Goal: Information Seeking & Learning: Check status

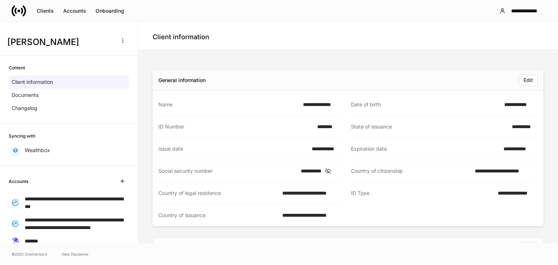
scroll to position [338, 0]
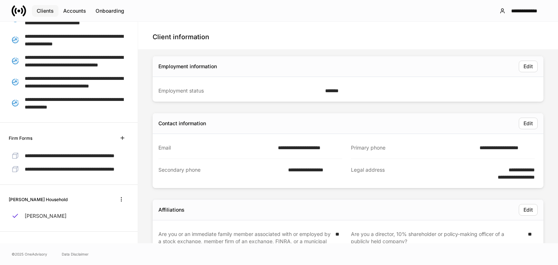
click at [44, 7] on button "Clients" at bounding box center [45, 11] width 27 height 12
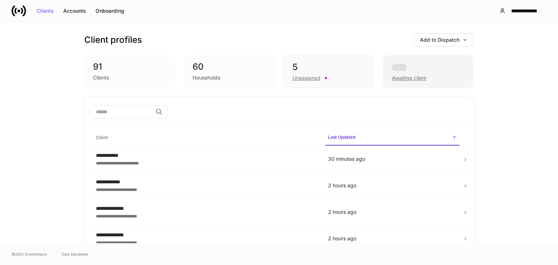
click at [426, 79] on div "Awaiting client" at bounding box center [428, 77] width 73 height 9
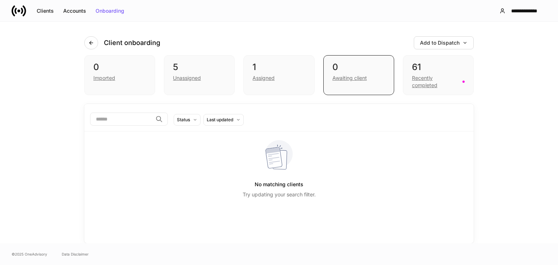
click at [426, 79] on div "Recently completed" at bounding box center [435, 82] width 46 height 15
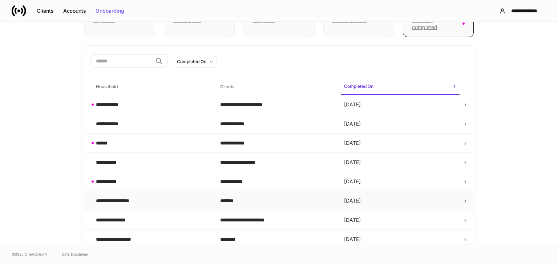
scroll to position [73, 0]
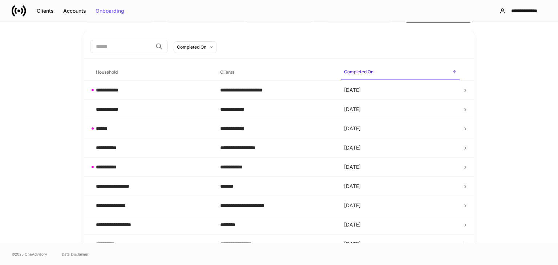
click at [147, 41] on input "search" at bounding box center [121, 46] width 63 height 13
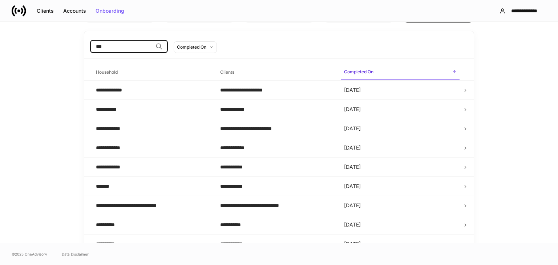
scroll to position [0, 0]
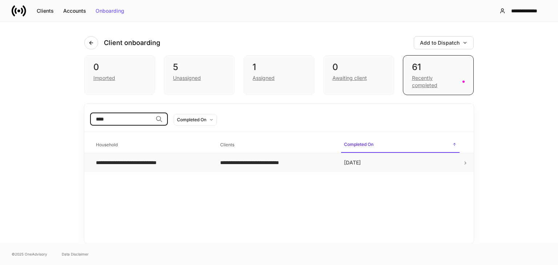
type input "****"
click at [197, 171] on td "**********" at bounding box center [152, 162] width 124 height 19
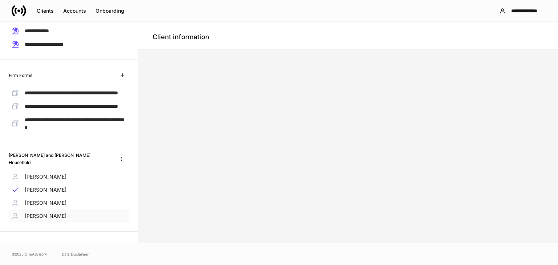
click at [45, 214] on p "Christina Casteel" at bounding box center [46, 216] width 42 height 7
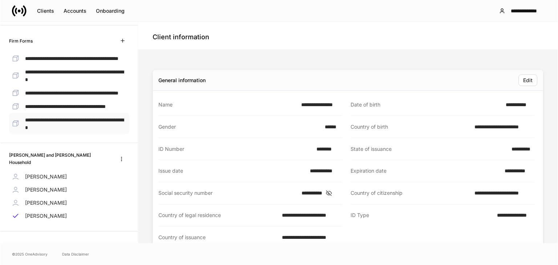
scroll to position [297, 0]
click at [333, 191] on icon at bounding box center [329, 193] width 7 height 7
click at [43, 12] on div "Clients" at bounding box center [45, 10] width 17 height 5
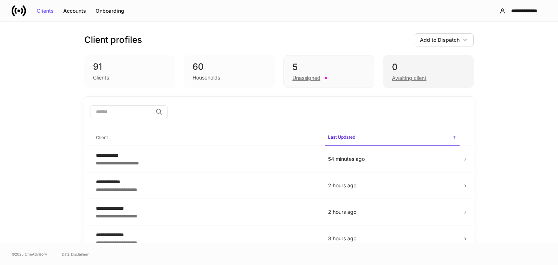
click at [430, 77] on div "Awaiting client" at bounding box center [428, 77] width 73 height 9
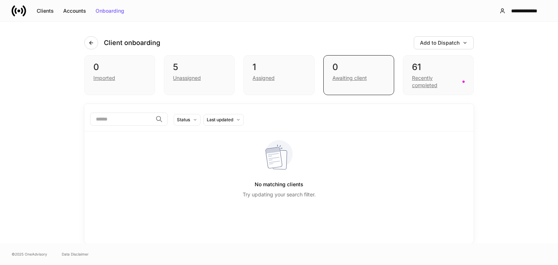
click at [430, 77] on div "Recently completed" at bounding box center [435, 82] width 46 height 15
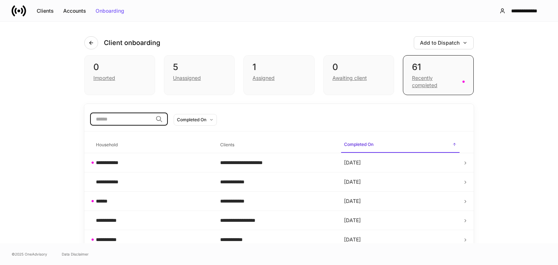
click at [153, 115] on input "search" at bounding box center [121, 119] width 63 height 13
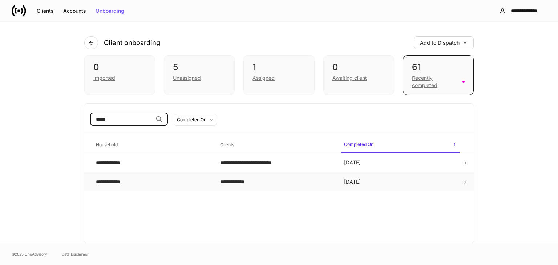
type input "*****"
click at [182, 187] on td "**********" at bounding box center [152, 182] width 124 height 19
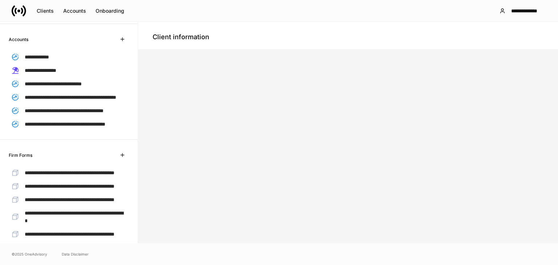
scroll to position [73, 0]
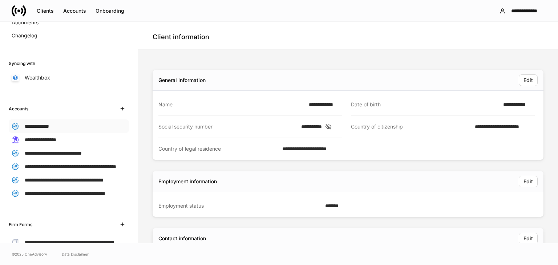
click at [45, 128] on span "**********" at bounding box center [37, 126] width 24 height 5
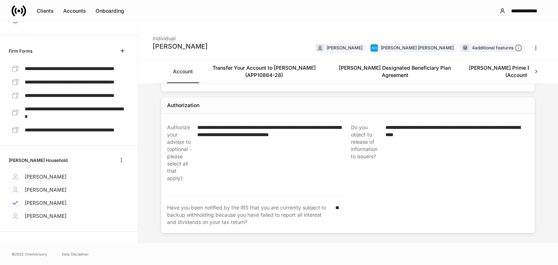
scroll to position [455, 0]
click at [40, 216] on p "Sandra Carter" at bounding box center [46, 216] width 42 height 7
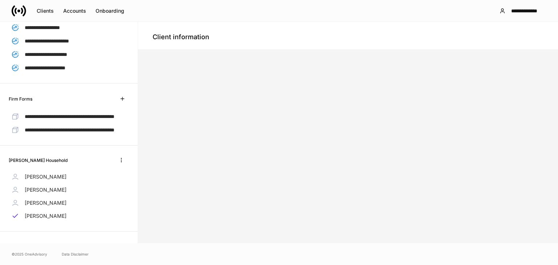
scroll to position [210, 0]
click at [36, 202] on p "Sandra Carter" at bounding box center [46, 203] width 42 height 7
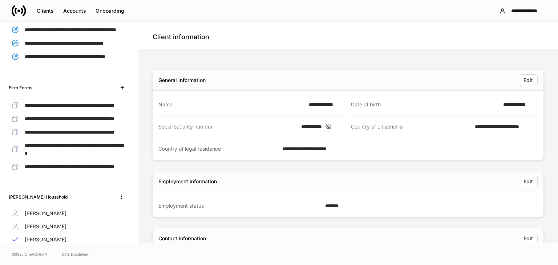
click at [332, 124] on icon at bounding box center [328, 126] width 5 height 5
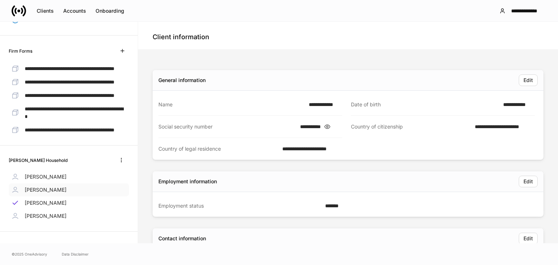
click at [45, 191] on p "David Carter" at bounding box center [46, 190] width 42 height 7
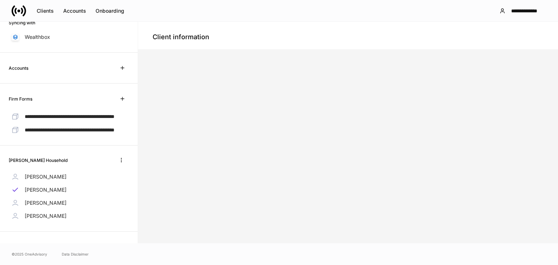
scroll to position [127, 0]
click at [47, 179] on p "David Carter" at bounding box center [46, 176] width 42 height 7
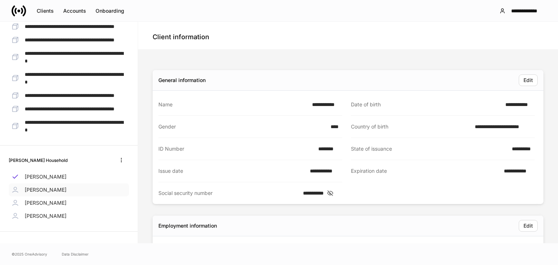
click at [51, 194] on p "David Carter" at bounding box center [46, 190] width 42 height 7
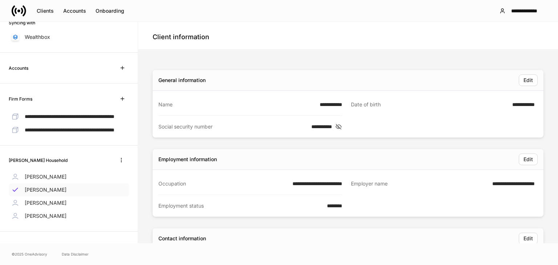
scroll to position [127, 0]
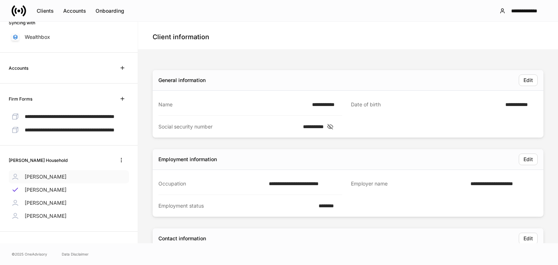
click at [41, 179] on p "David Carter" at bounding box center [46, 176] width 42 height 7
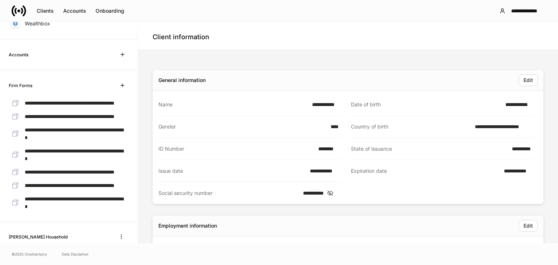
click at [333, 190] on icon at bounding box center [330, 193] width 7 height 7
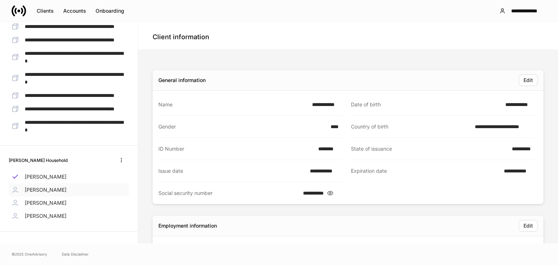
click at [57, 189] on div "David Carter" at bounding box center [69, 190] width 120 height 13
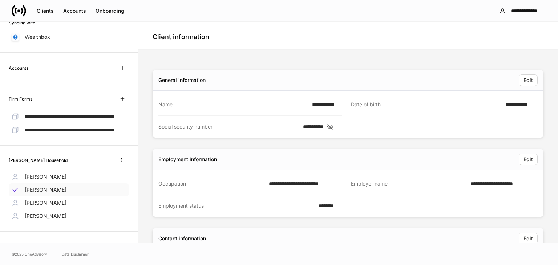
scroll to position [127, 0]
click at [54, 208] on div "Sandra Carter" at bounding box center [69, 203] width 120 height 13
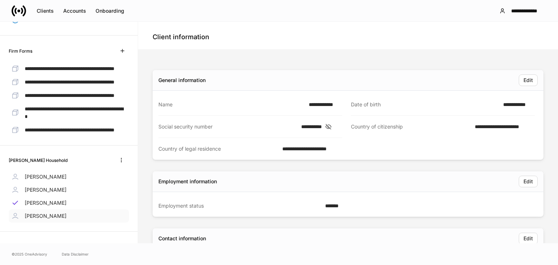
click at [43, 217] on p "Sandra Carter" at bounding box center [46, 216] width 42 height 7
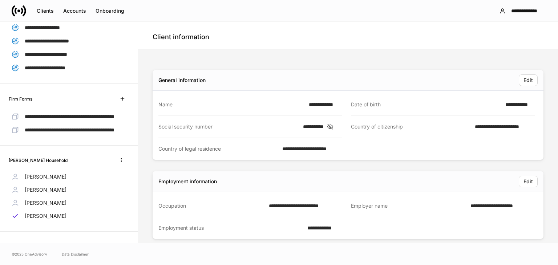
click at [334, 126] on icon at bounding box center [330, 127] width 7 height 7
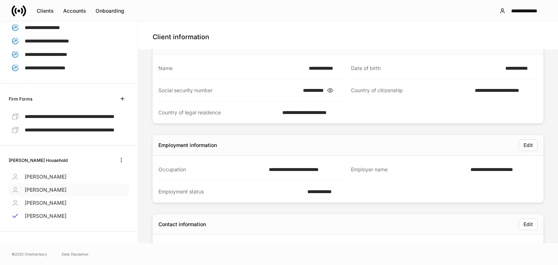
click at [61, 193] on div "David Carter" at bounding box center [69, 190] width 120 height 13
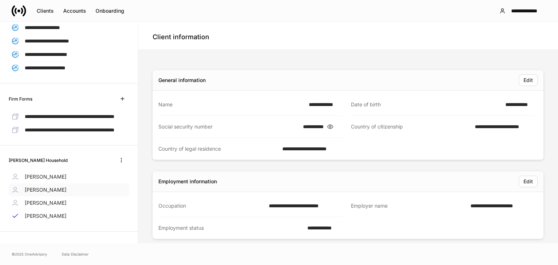
scroll to position [127, 0]
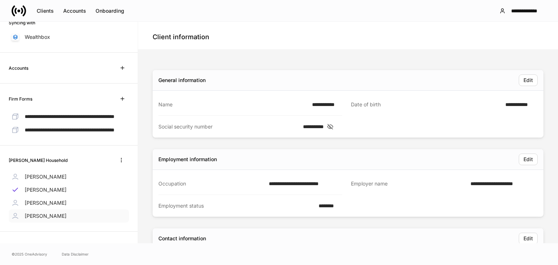
click at [47, 220] on div "Sandra Carter" at bounding box center [69, 216] width 120 height 13
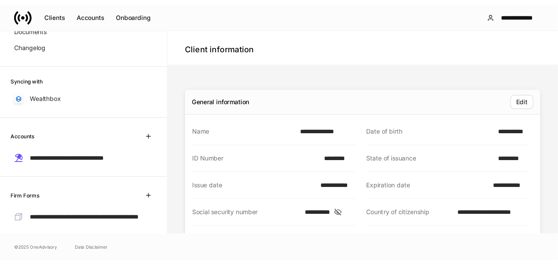
scroll to position [73, 0]
